Goal: Information Seeking & Learning: Understand process/instructions

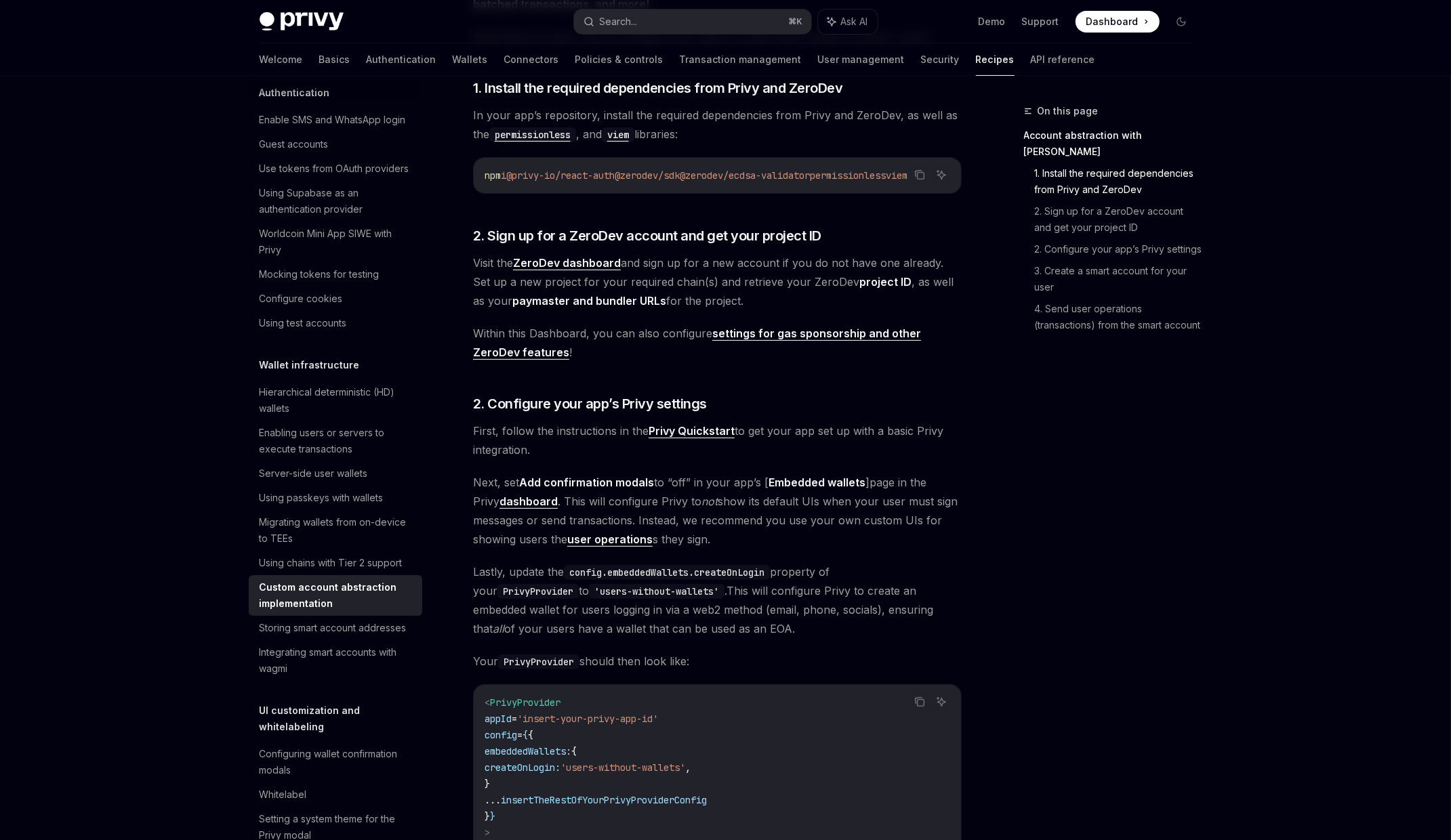
scroll to position [453, 0]
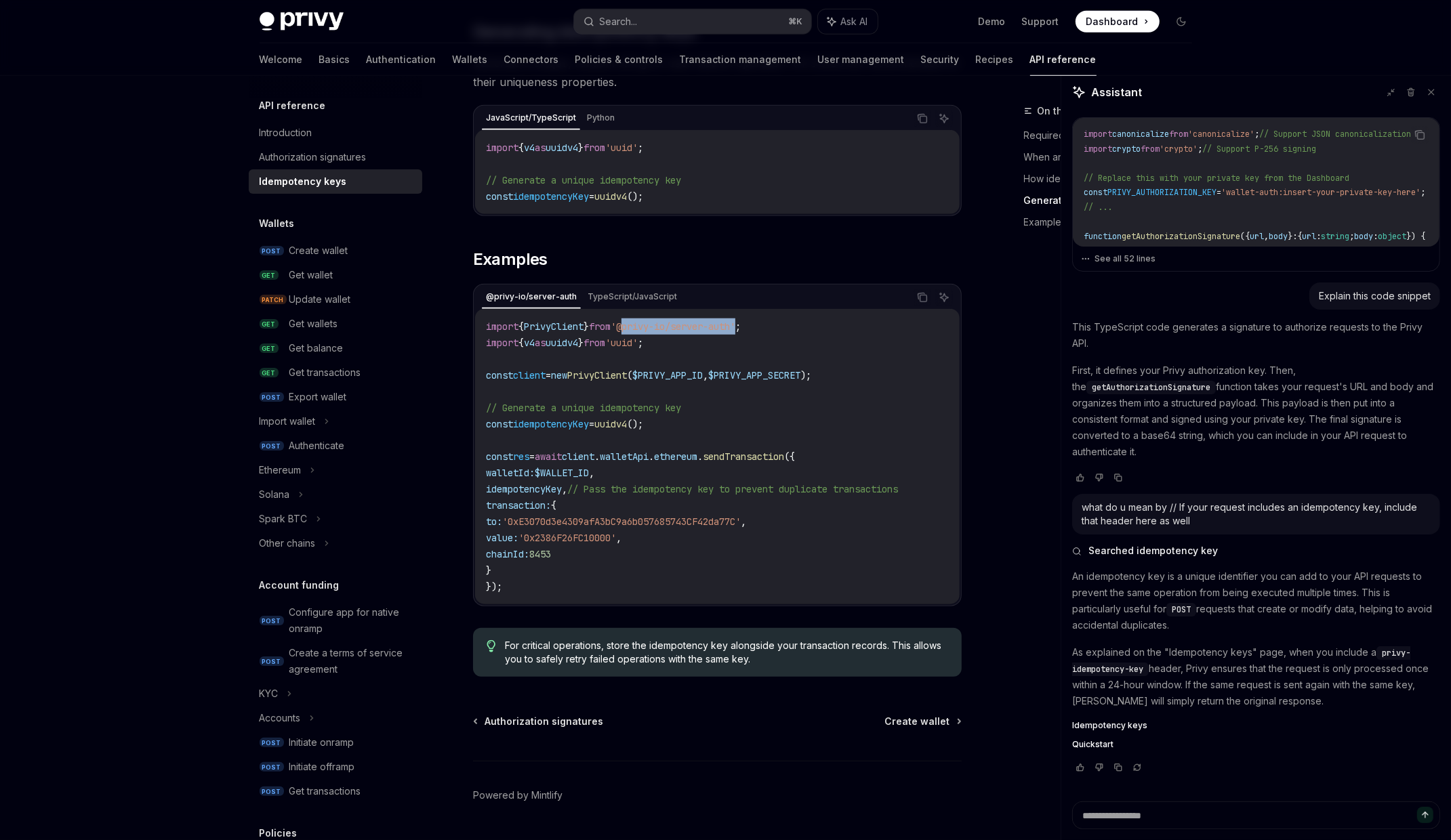
scroll to position [1179, 0]
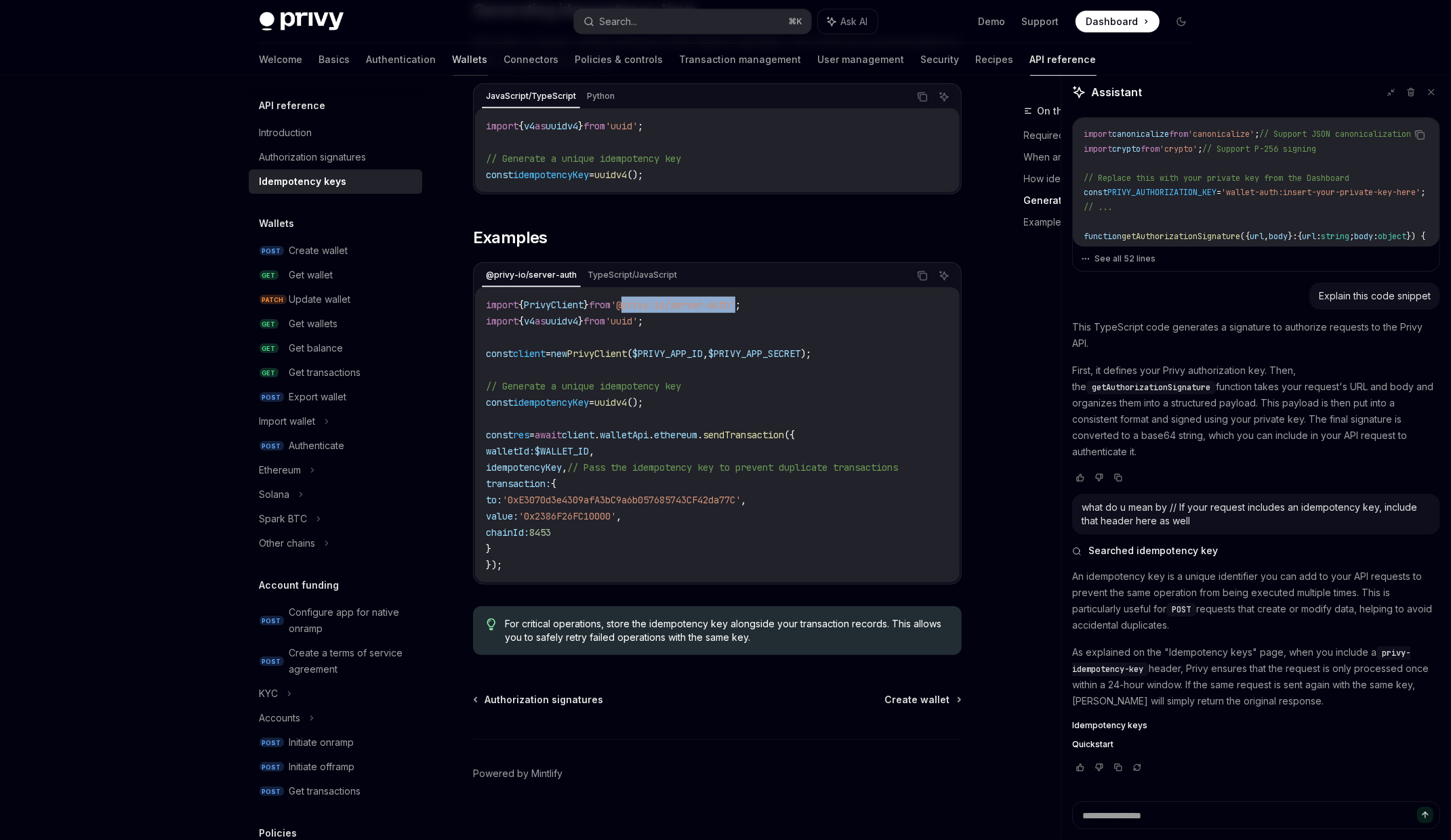
click at [453, 57] on link "Wallets" at bounding box center [471, 60] width 35 height 33
type textarea "*"
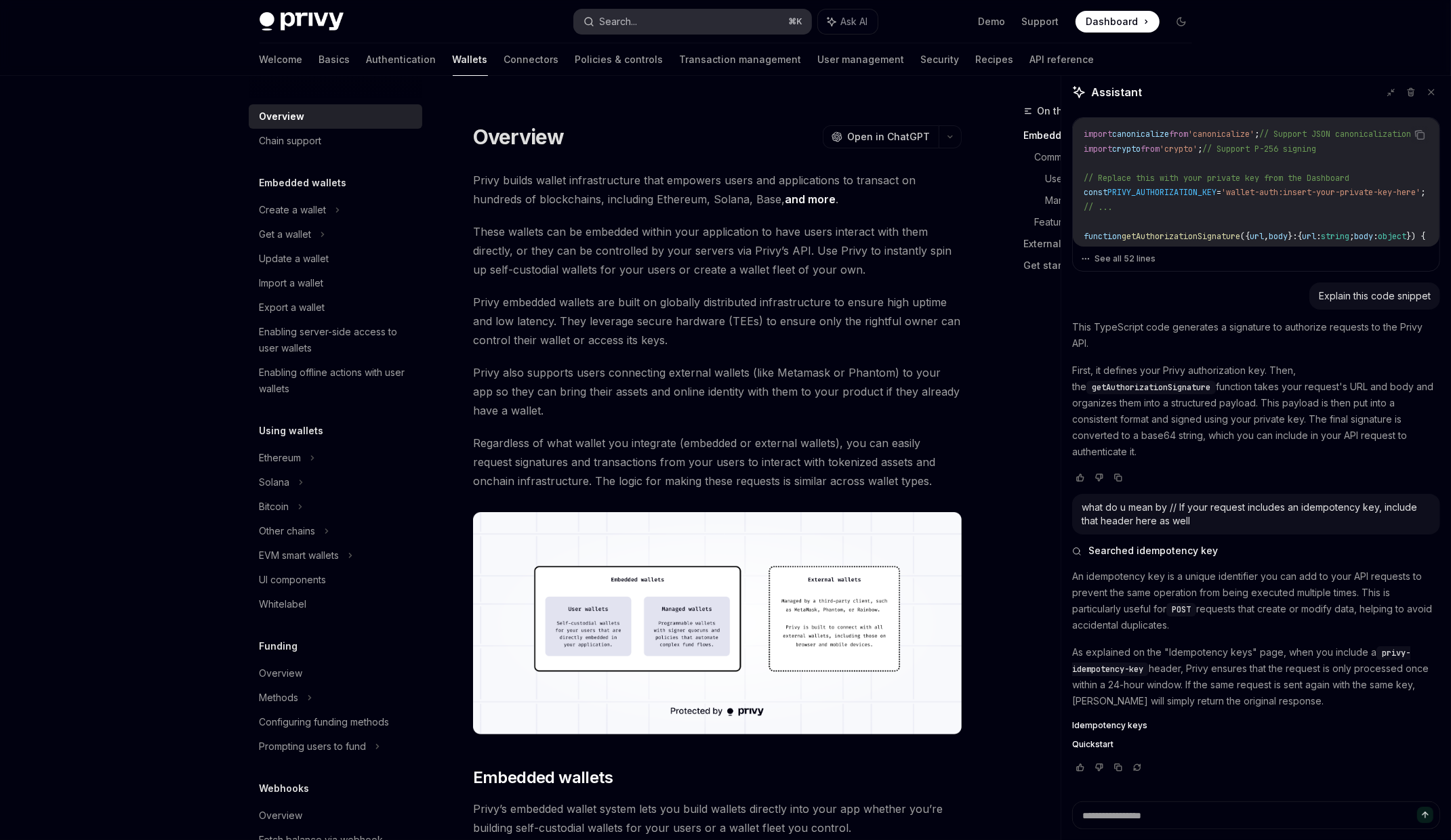
click at [644, 16] on button "Search... ⌘ K" at bounding box center [692, 21] width 237 height 24
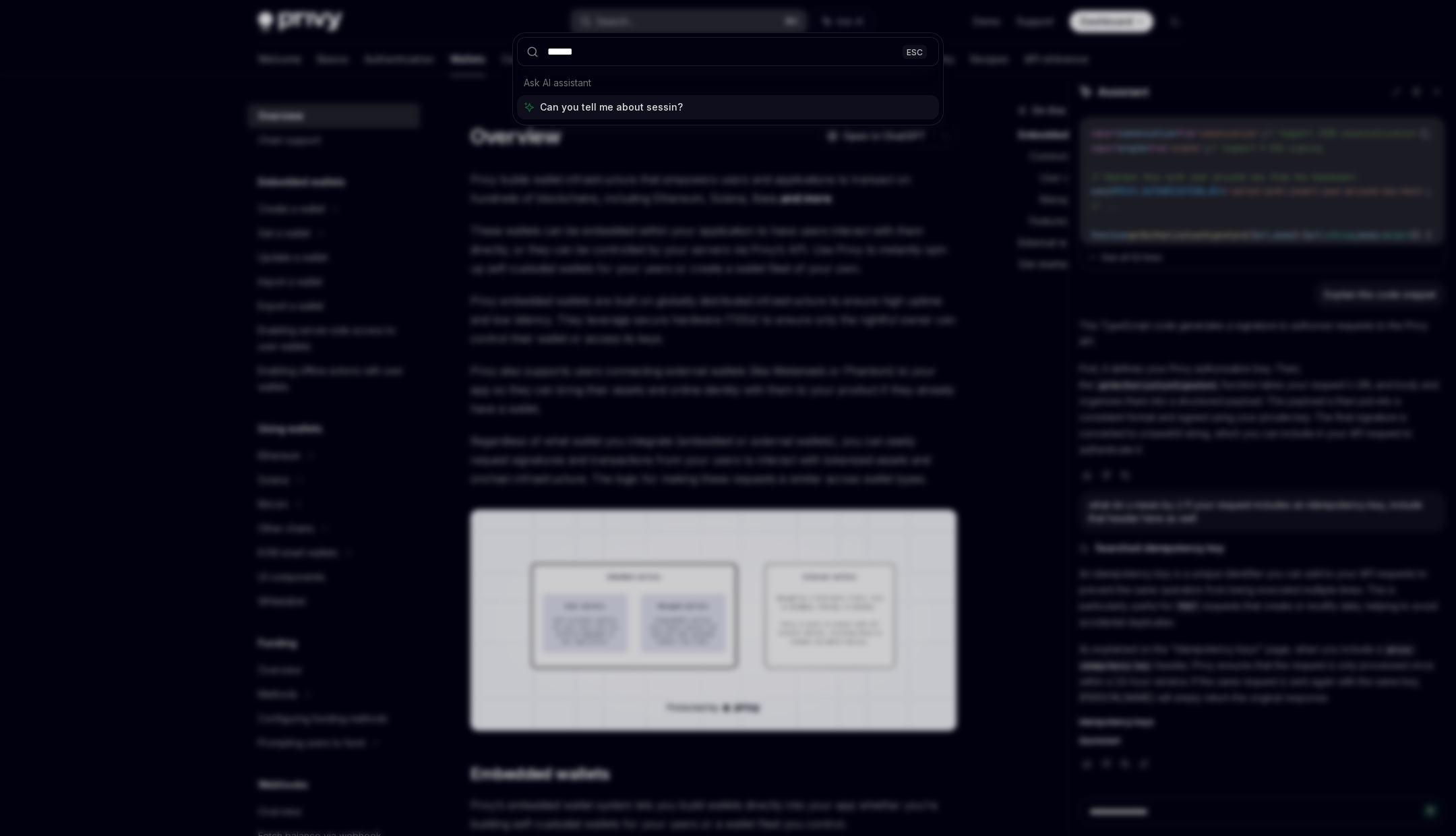
type input "*******"
type input "**********"
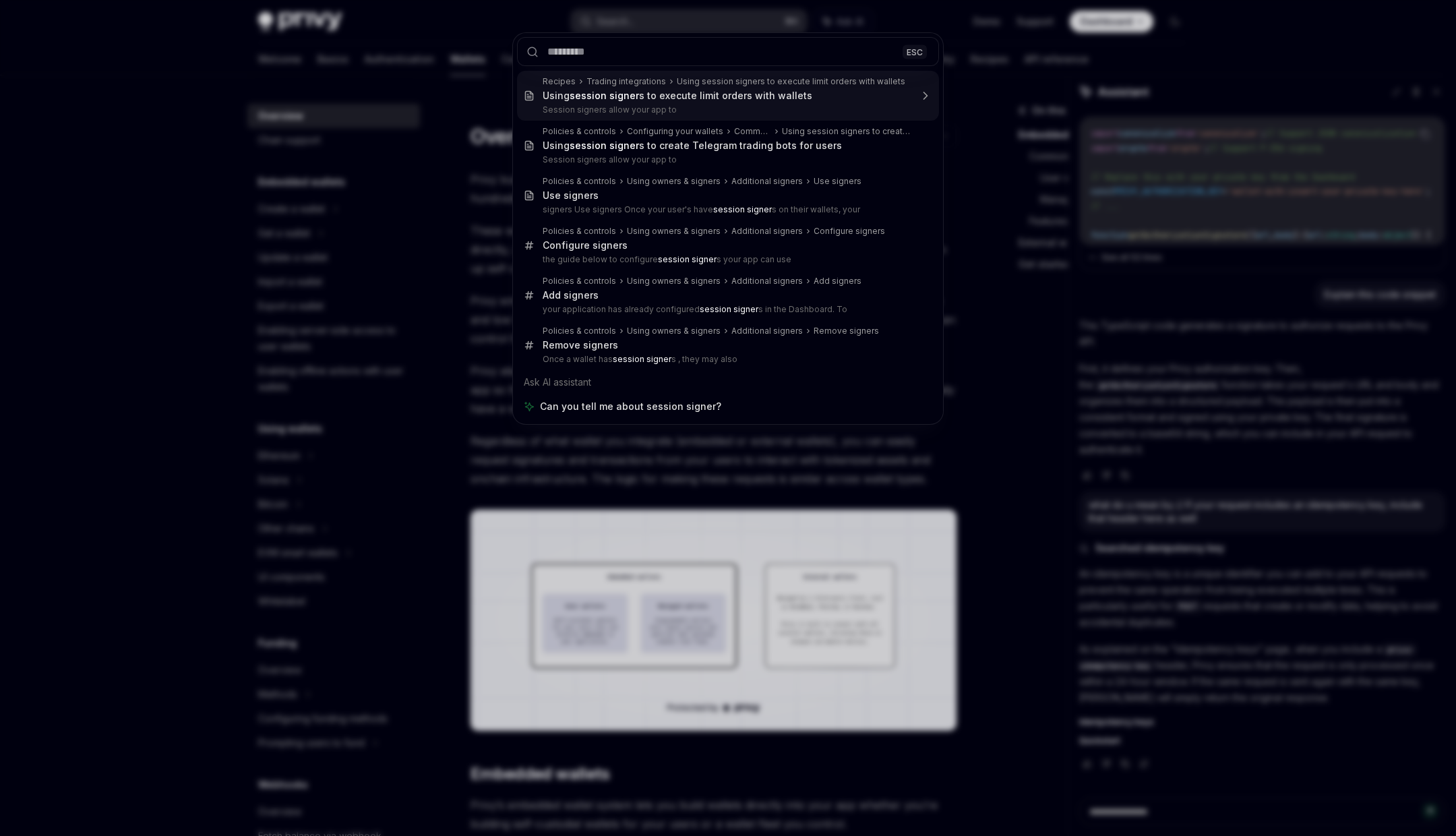
type textarea "*"
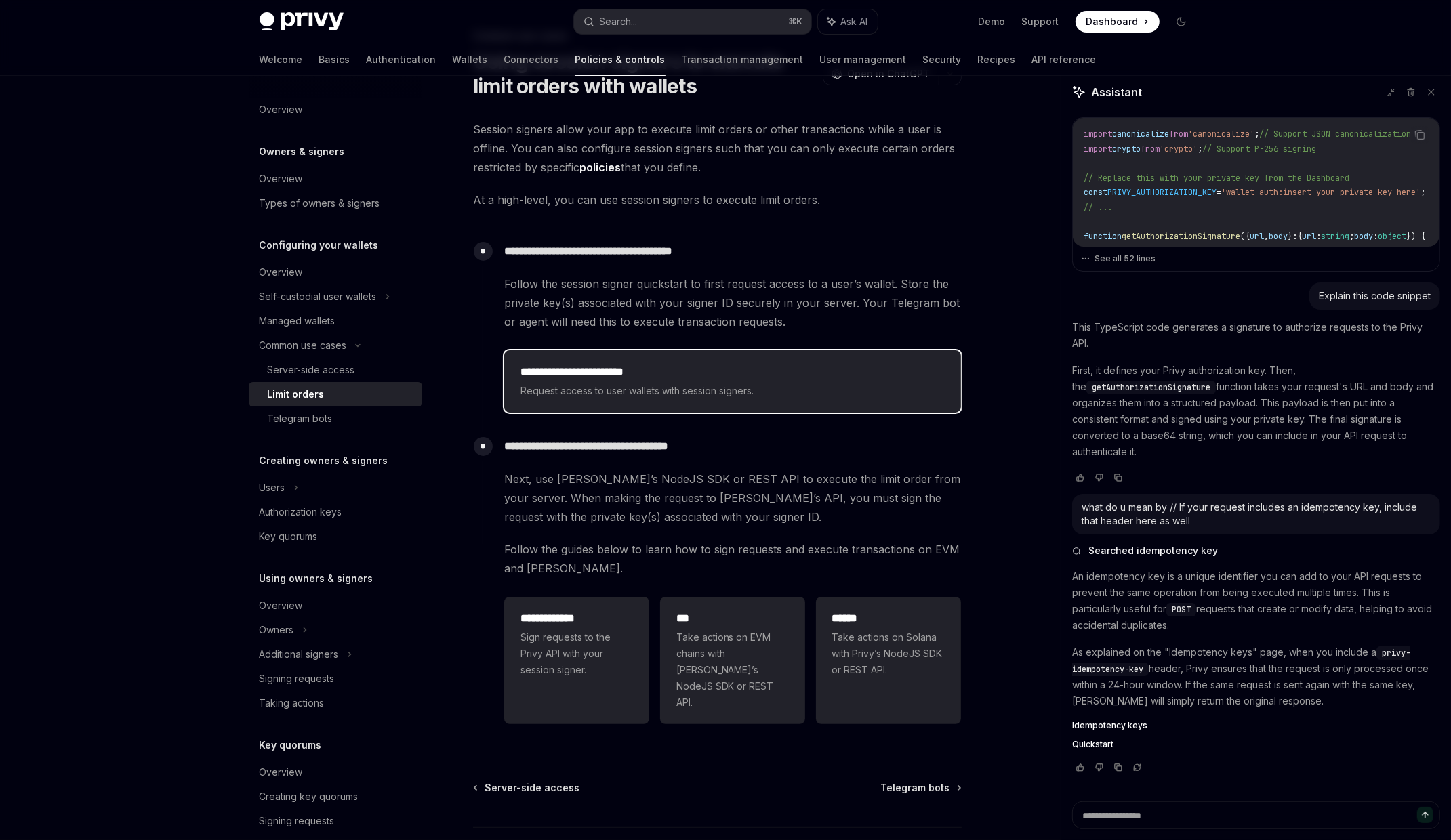
scroll to position [163, 0]
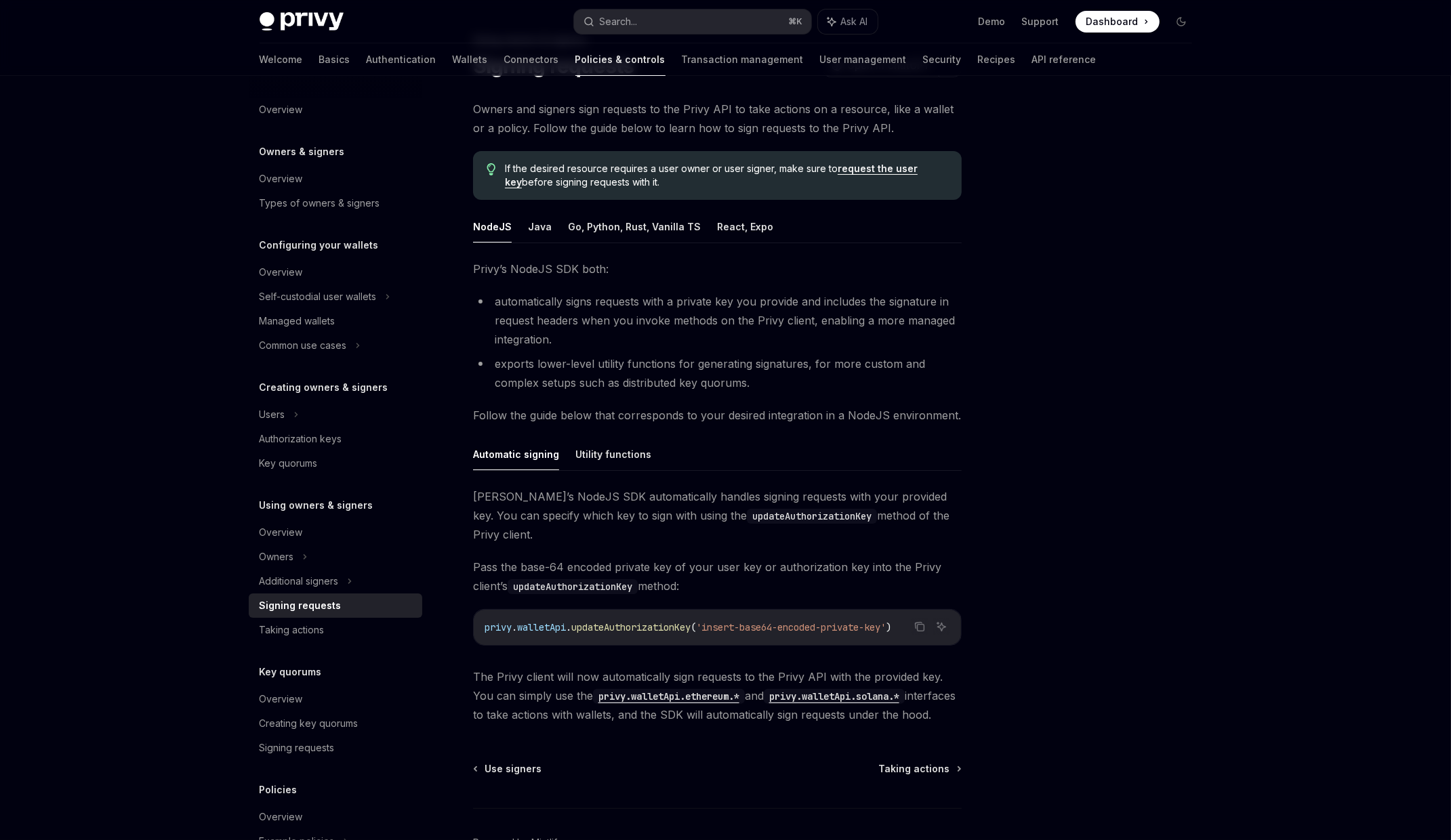
scroll to position [92, 0]
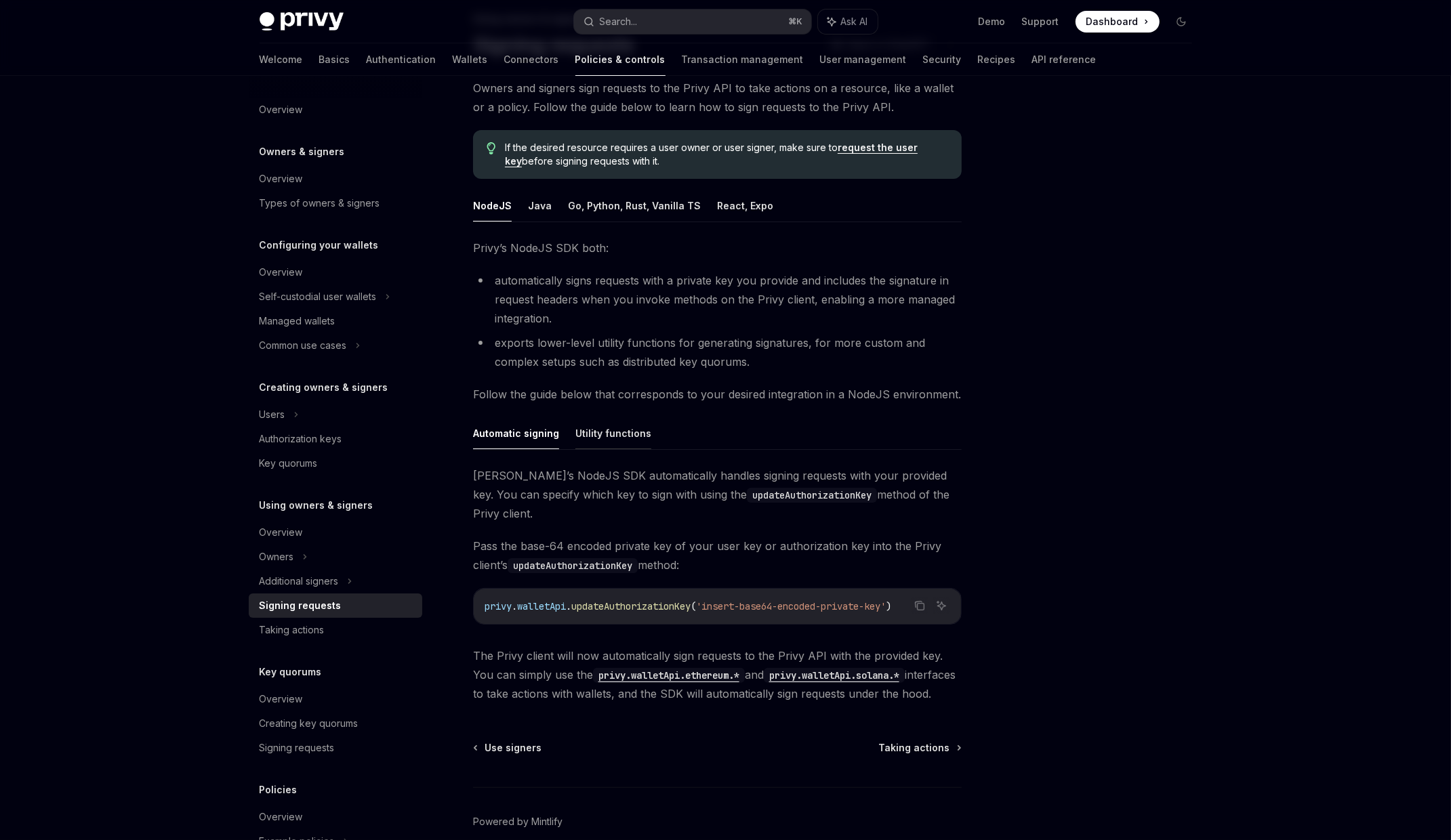
click at [609, 440] on button "Utility functions" at bounding box center [613, 433] width 76 height 32
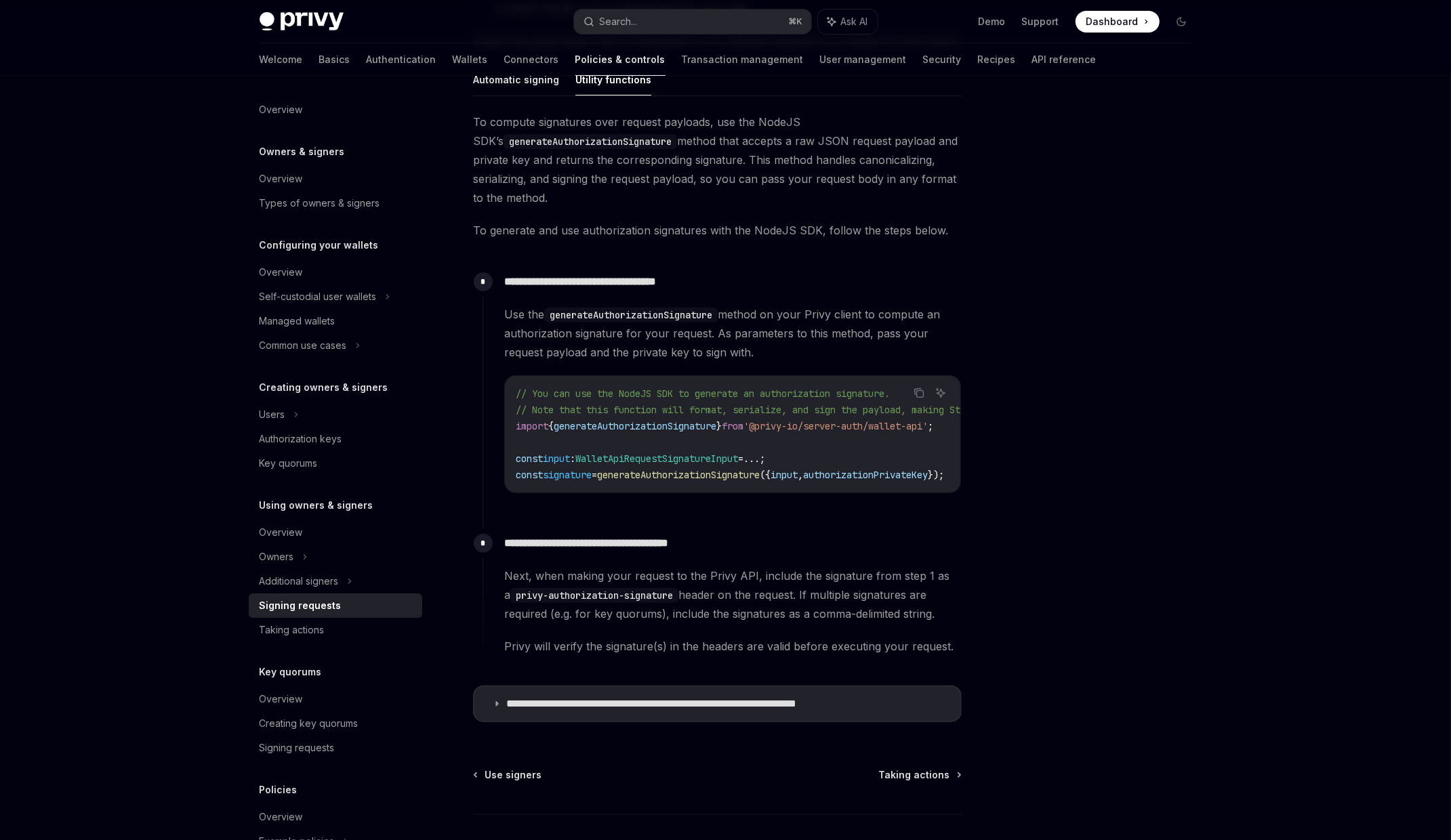
scroll to position [447, 0]
click at [581, 473] on span "signature" at bounding box center [568, 473] width 49 height 12
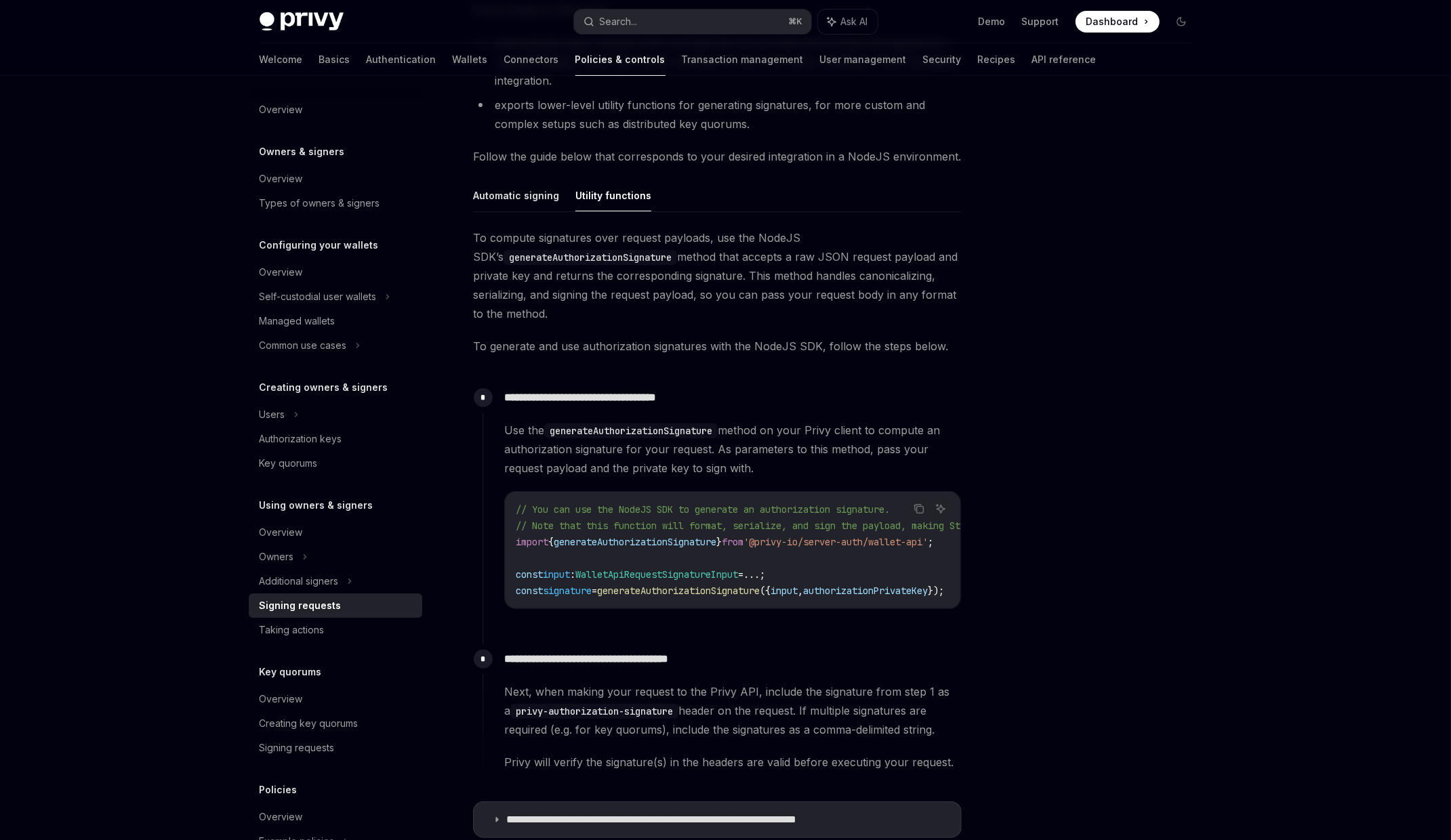
scroll to position [0, 0]
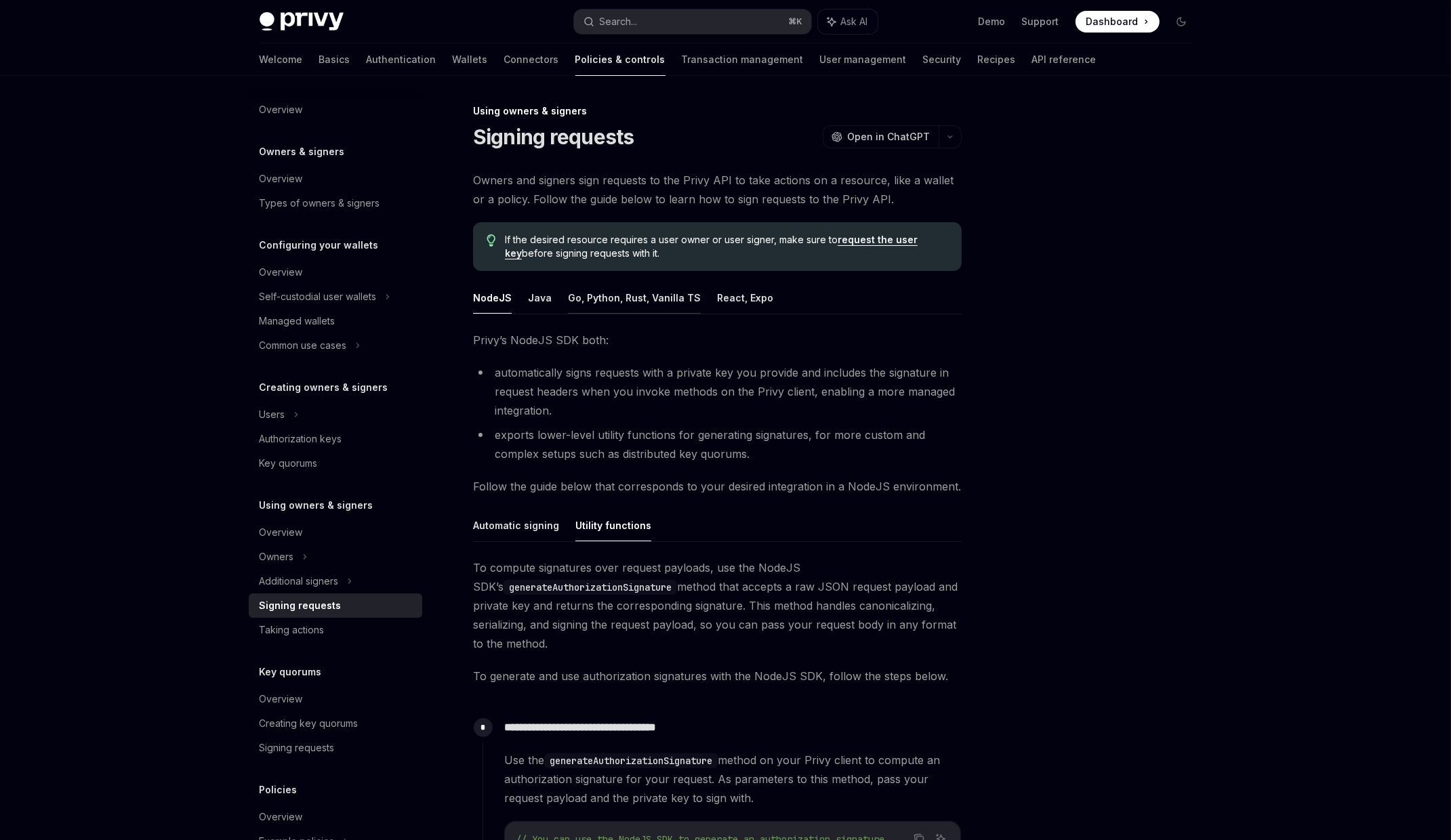
click at [631, 296] on button "Go, Python, Rust, Vanilla TS" at bounding box center [634, 298] width 133 height 32
type textarea "*"
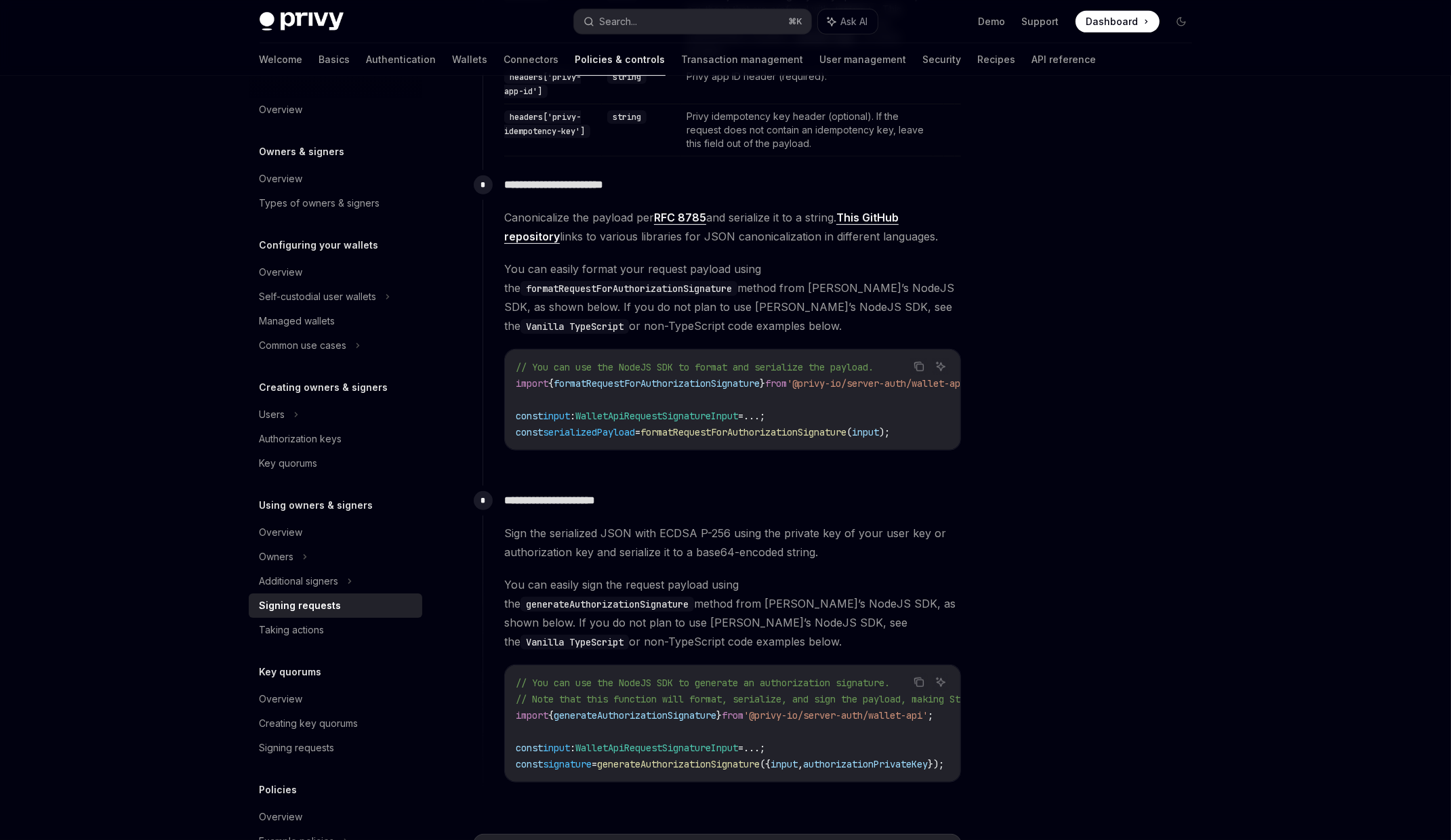
scroll to position [1009, 0]
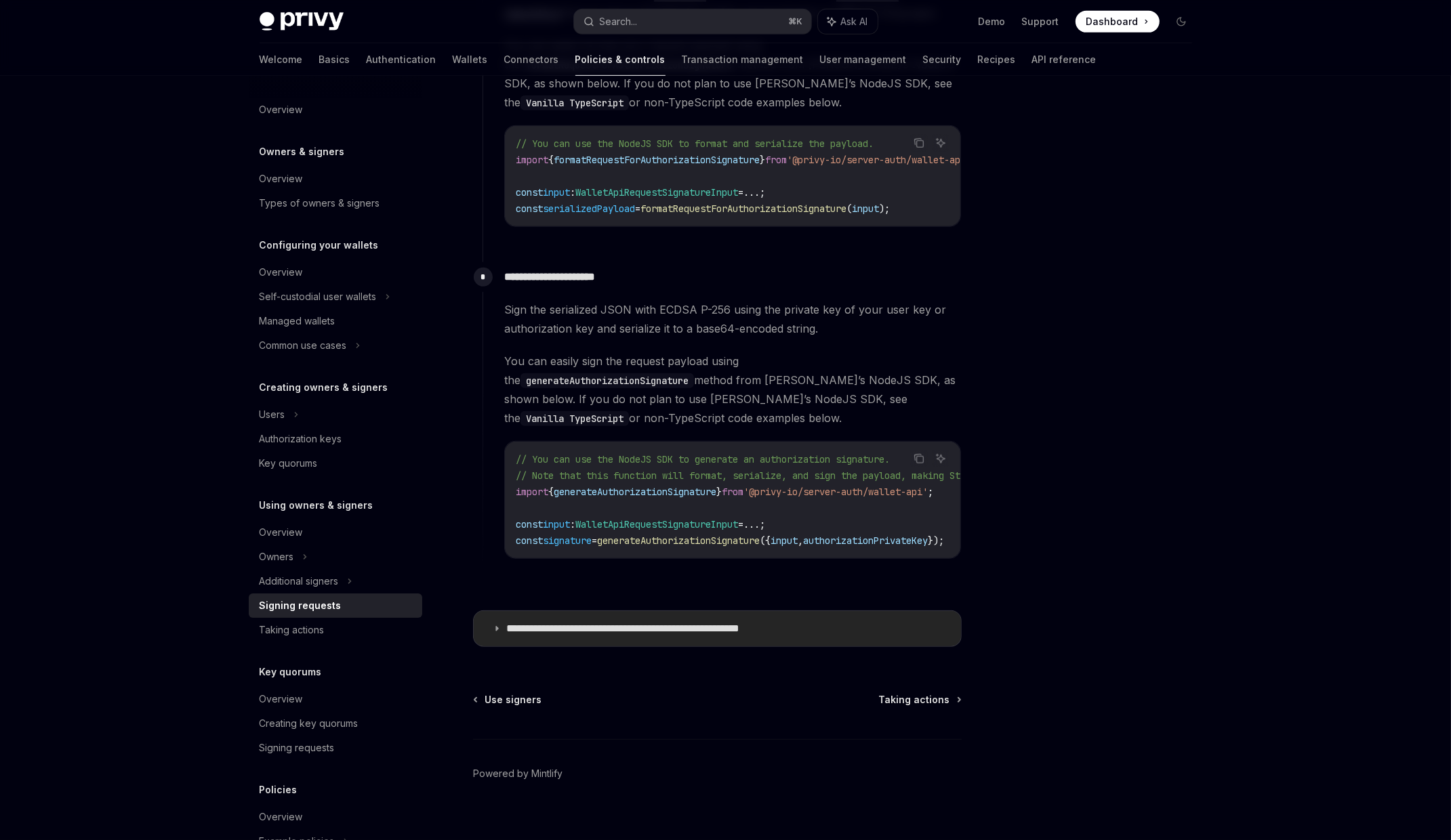
click at [575, 622] on p "**********" at bounding box center [659, 628] width 305 height 14
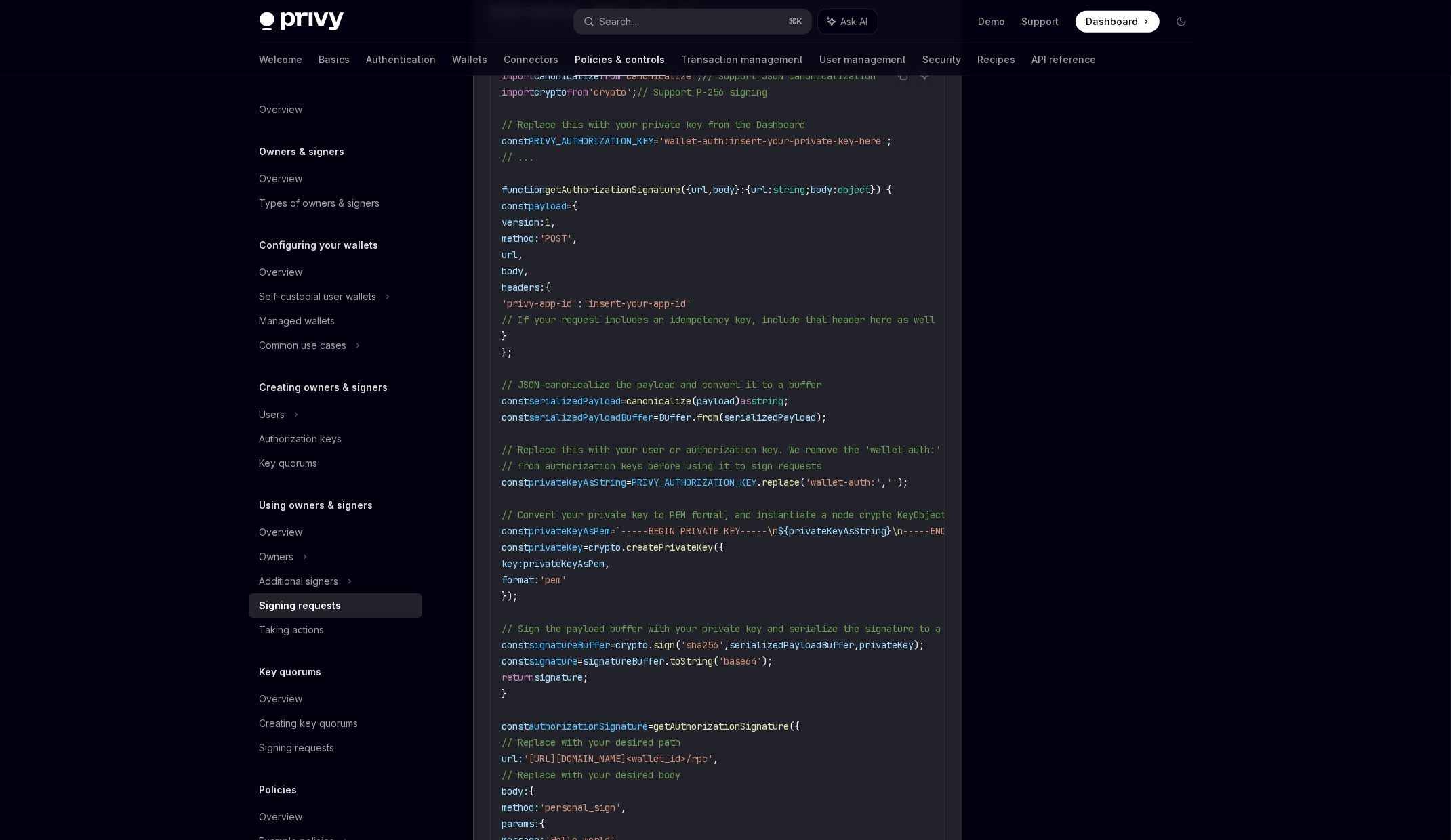
scroll to position [1620, 0]
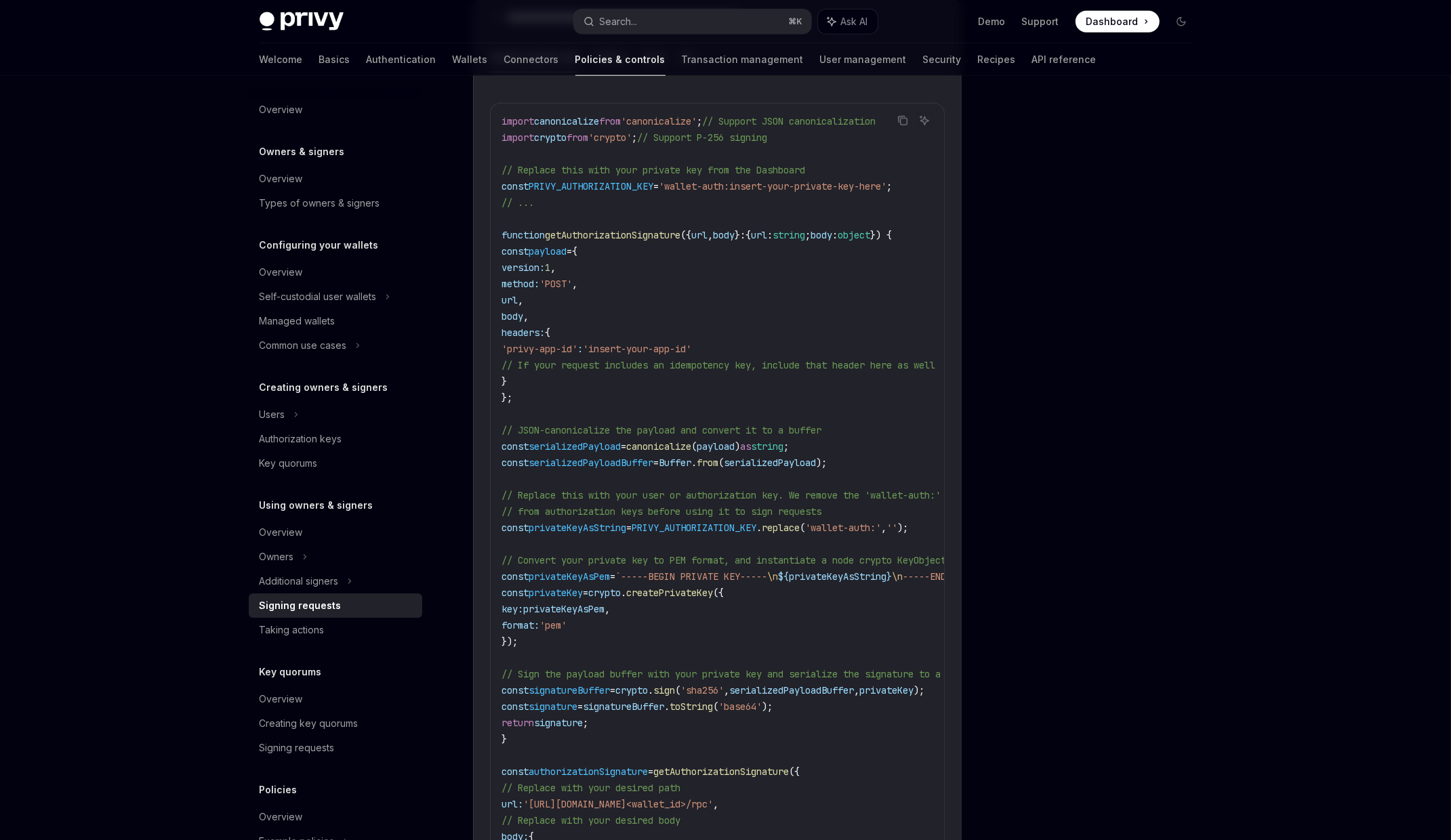
click at [605, 229] on span "getAuthorizationSignature" at bounding box center [612, 235] width 135 height 12
drag, startPoint x: 507, startPoint y: 235, endPoint x: 533, endPoint y: 385, distance: 152.2
click at [533, 385] on code "import canonicalize from 'canonicalize' ; // Support JSON canonicalization impo…" at bounding box center [791, 535] width 580 height 845
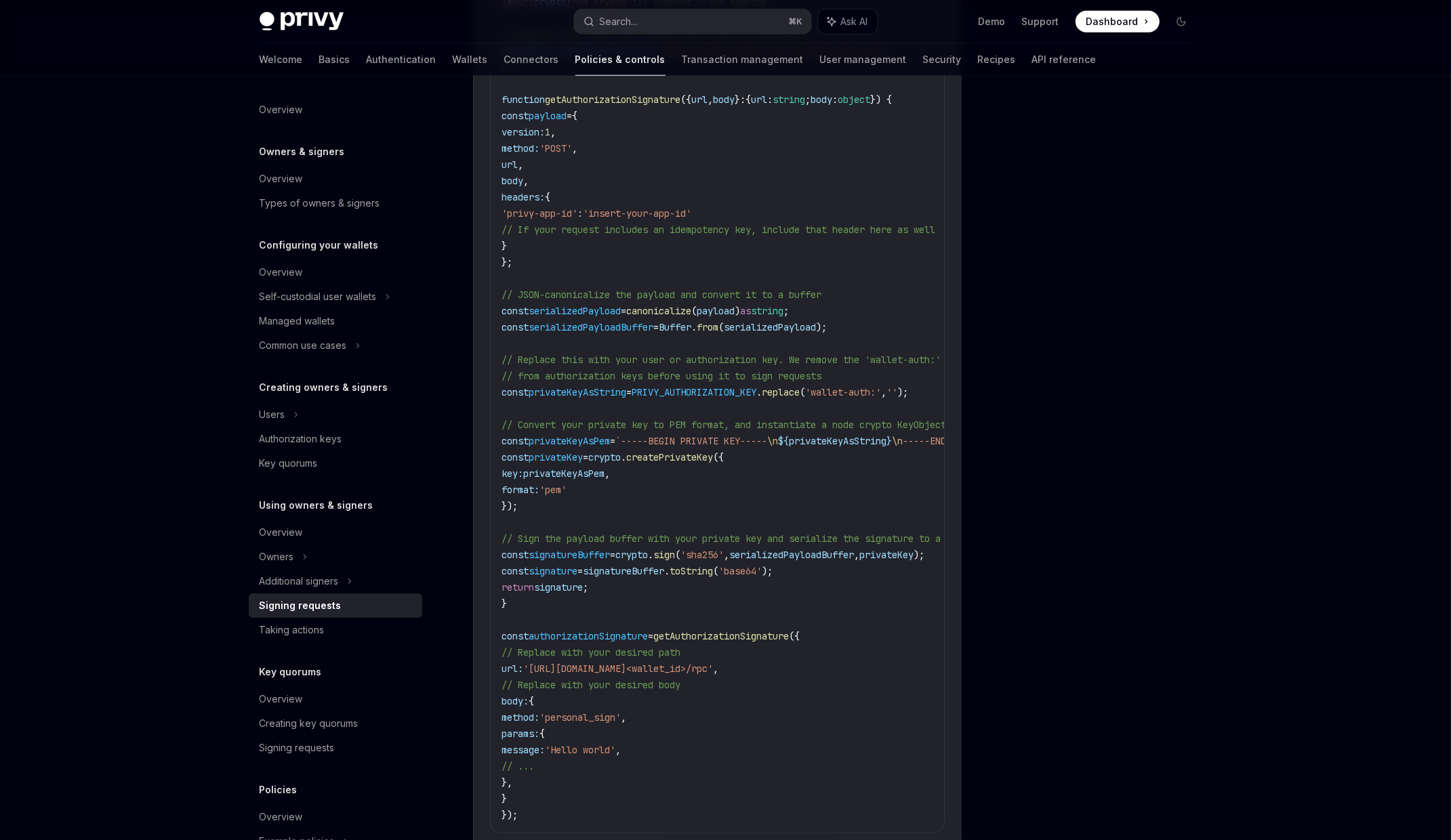
scroll to position [1760, 0]
drag, startPoint x: 545, startPoint y: 486, endPoint x: 526, endPoint y: 291, distance: 195.9
click at [526, 291] on code "import canonicalize from 'canonicalize' ; // Support JSON canonicalization impo…" at bounding box center [791, 396] width 580 height 845
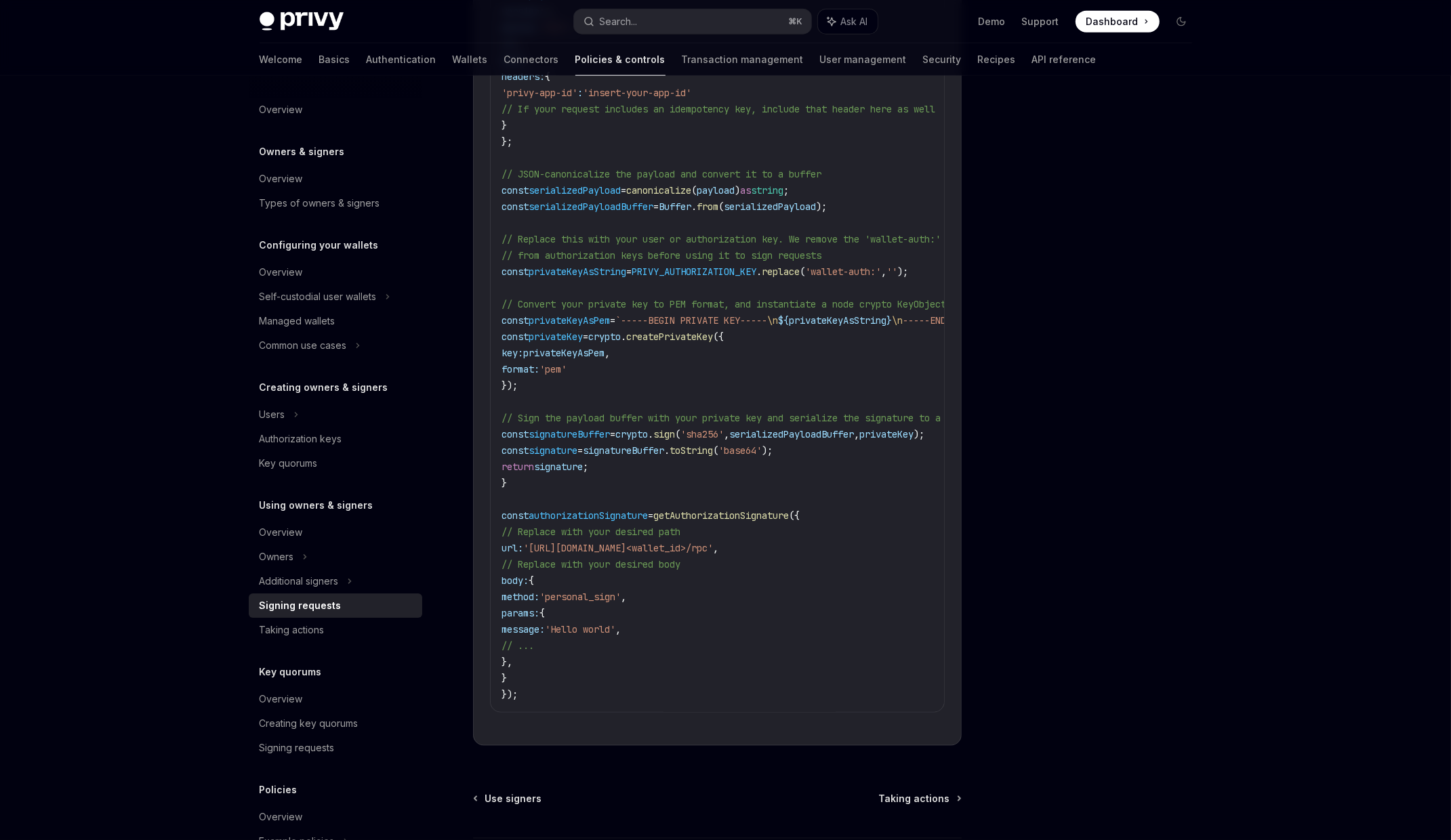
scroll to position [1879, 0]
click at [559, 538] on span "'https://api.privy.io/v1/wallets/<wallet_id>/rpc'" at bounding box center [618, 544] width 189 height 12
drag, startPoint x: 559, startPoint y: 528, endPoint x: 804, endPoint y: 531, distance: 245.0
click at [713, 538] on span "'https://api.privy.io/v1/wallets/<wallet_id>/rpc'" at bounding box center [618, 544] width 189 height 12
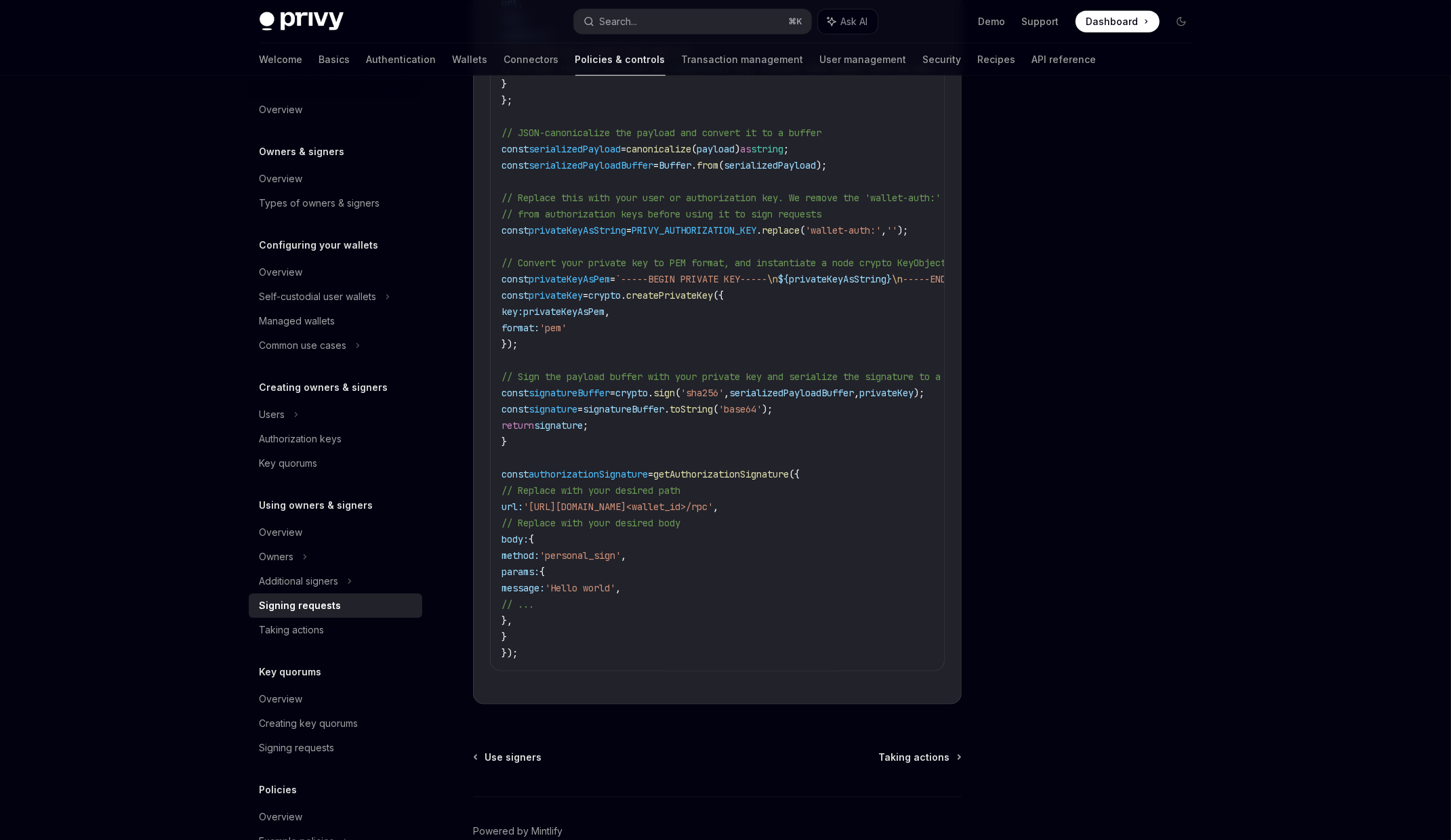
scroll to position [1979, 0]
